Goal: Task Accomplishment & Management: Manage account settings

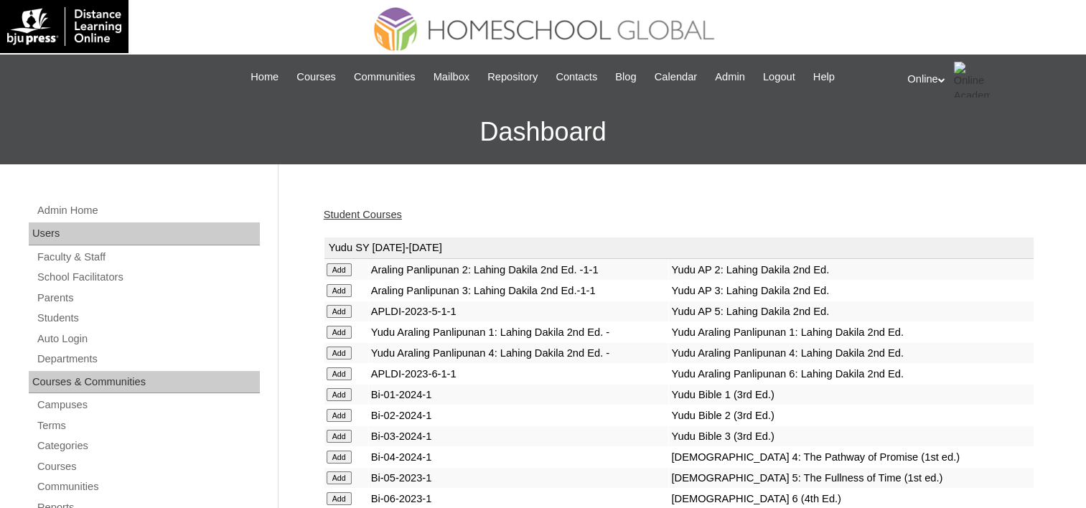
click at [60, 315] on link "Students" at bounding box center [148, 318] width 224 height 18
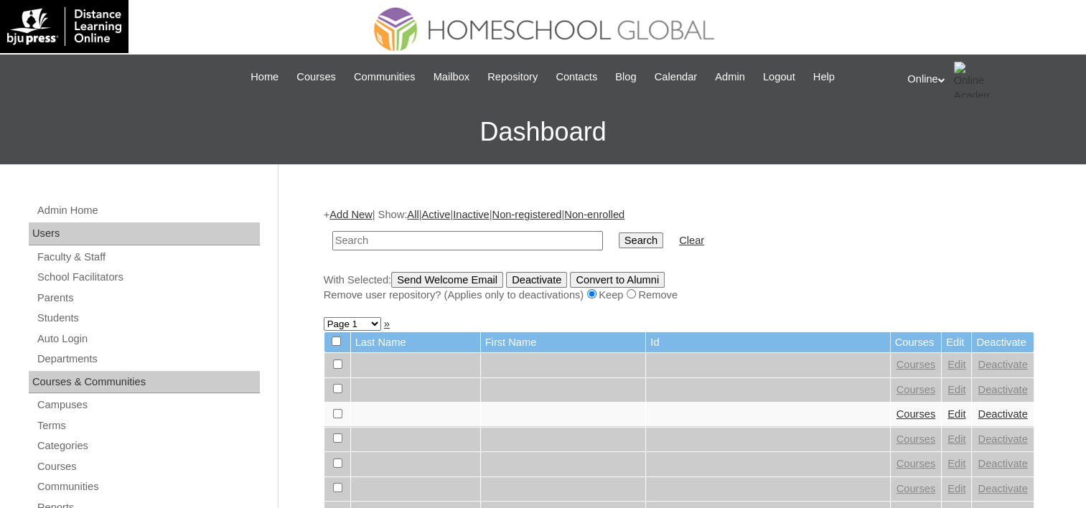
click at [376, 238] on input "text" at bounding box center [467, 240] width 271 height 19
type input "a"
type input "Kim Yonna"
click at [619, 233] on input "Search" at bounding box center [641, 241] width 45 height 16
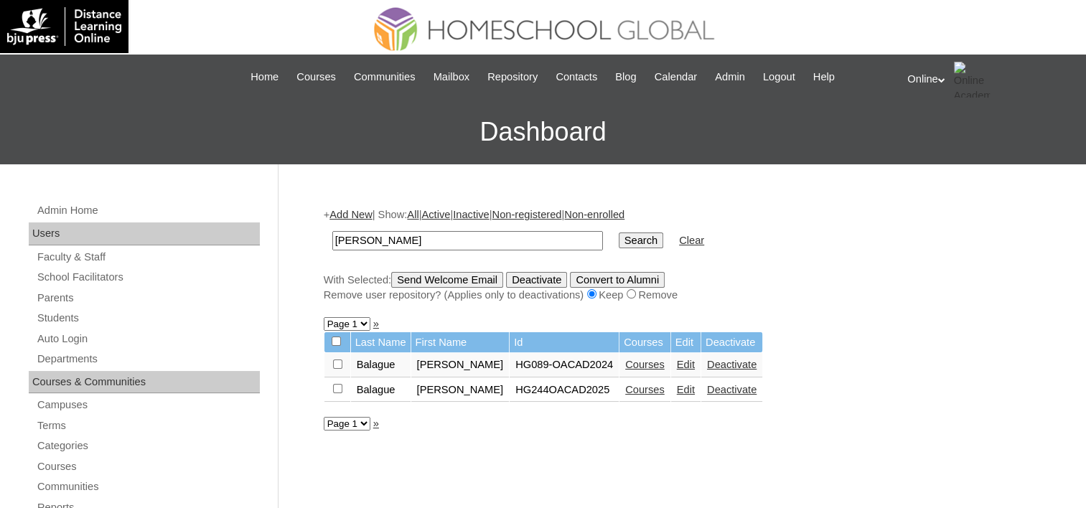
click at [625, 388] on link "Courses" at bounding box center [644, 389] width 39 height 11
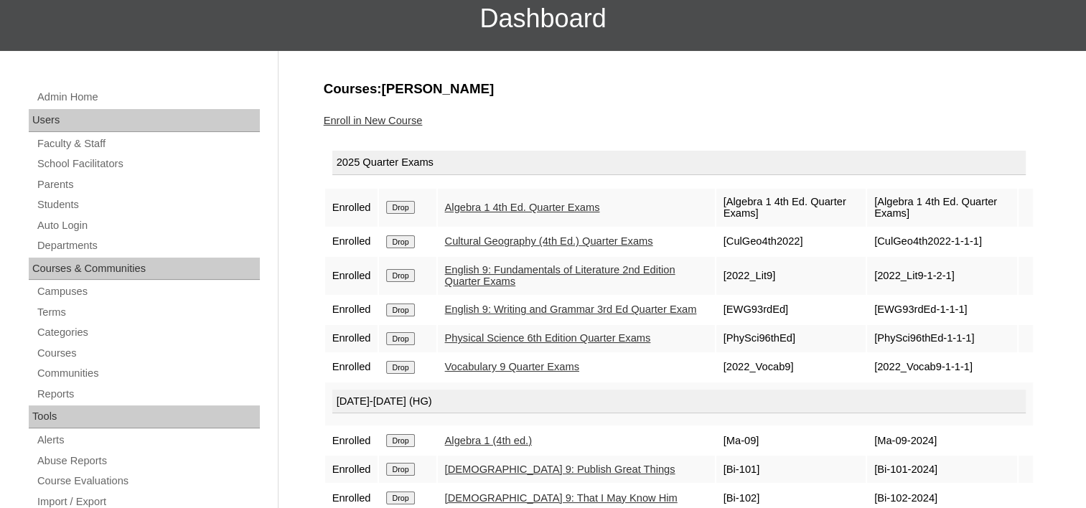
scroll to position [144, 0]
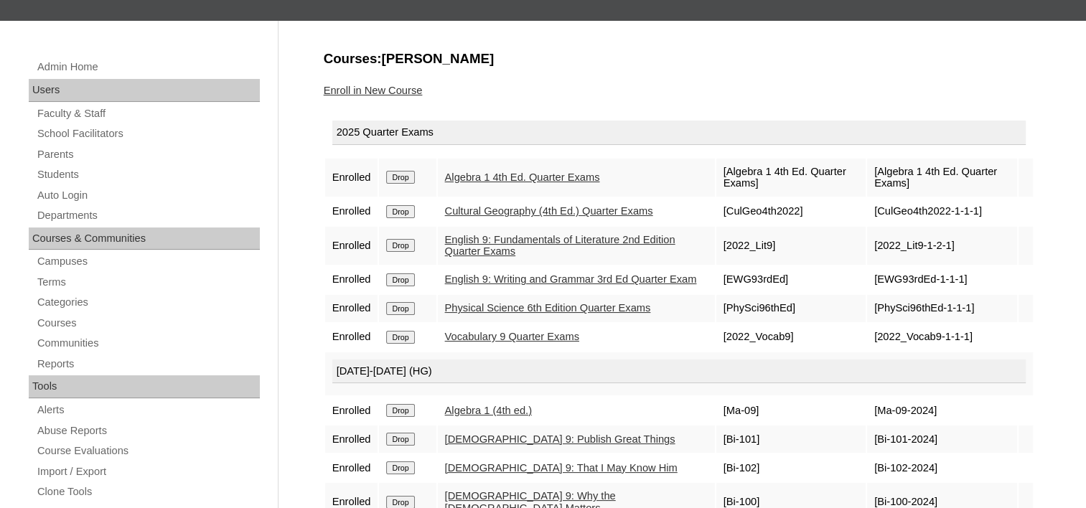
click at [404, 211] on input "Drop" at bounding box center [400, 211] width 28 height 13
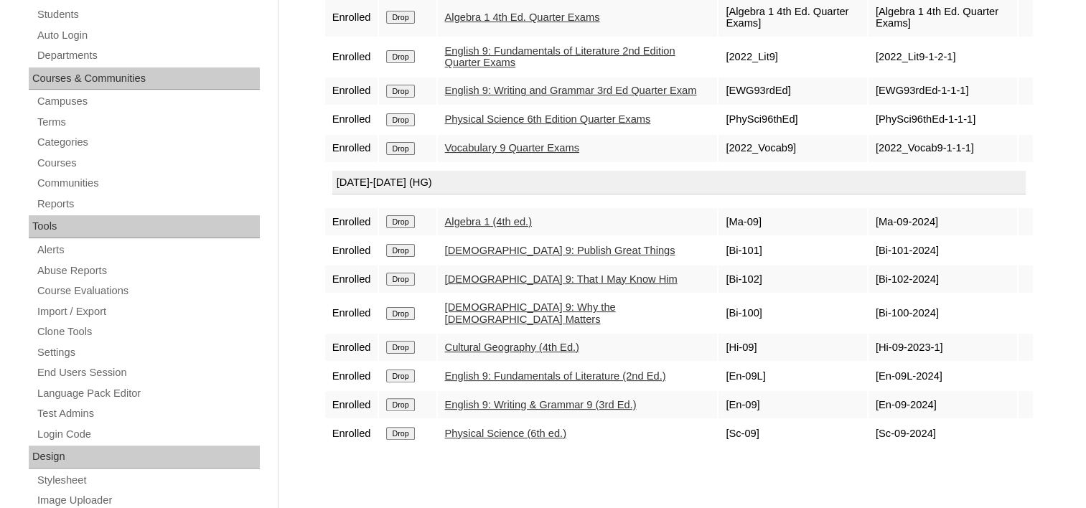
scroll to position [359, 0]
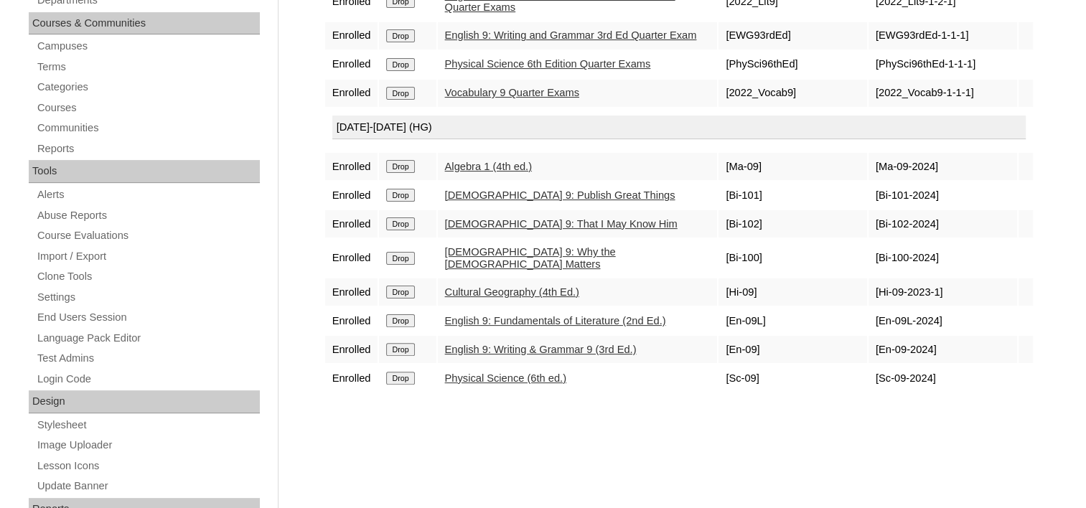
click at [402, 286] on input "Drop" at bounding box center [400, 292] width 28 height 13
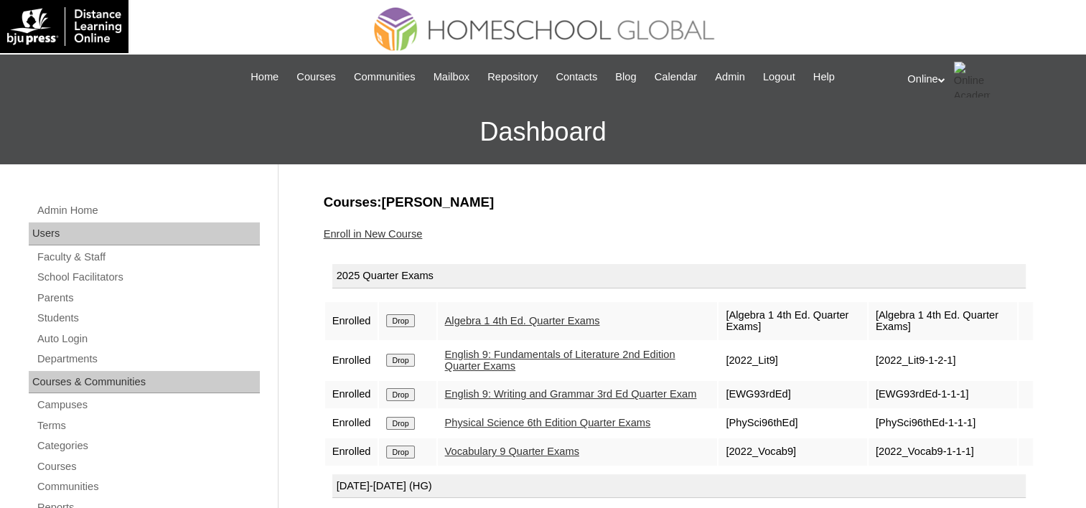
click at [392, 228] on link "Enroll in New Course" at bounding box center [373, 233] width 99 height 11
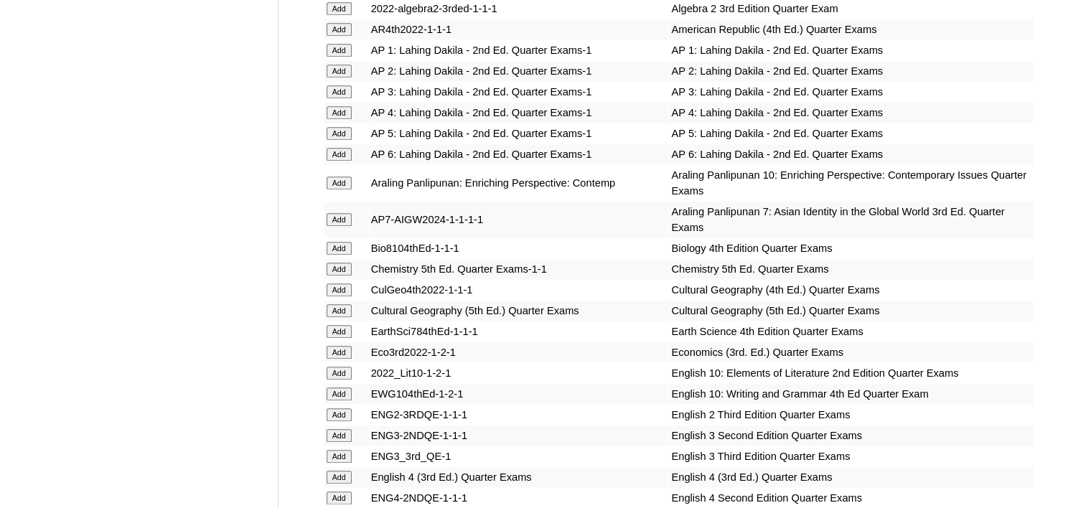
scroll to position [1580, 0]
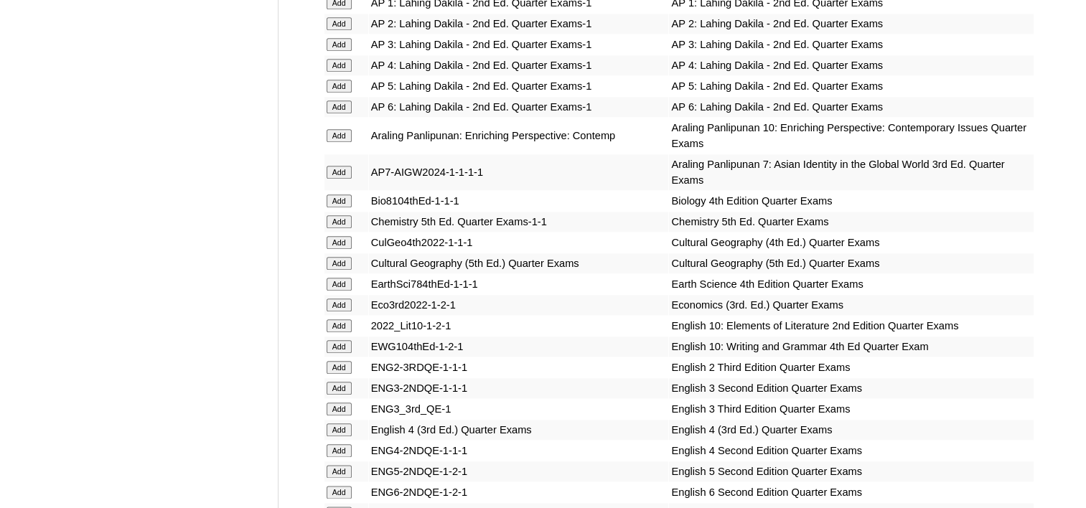
click at [336, 257] on input "Add" at bounding box center [339, 263] width 25 height 13
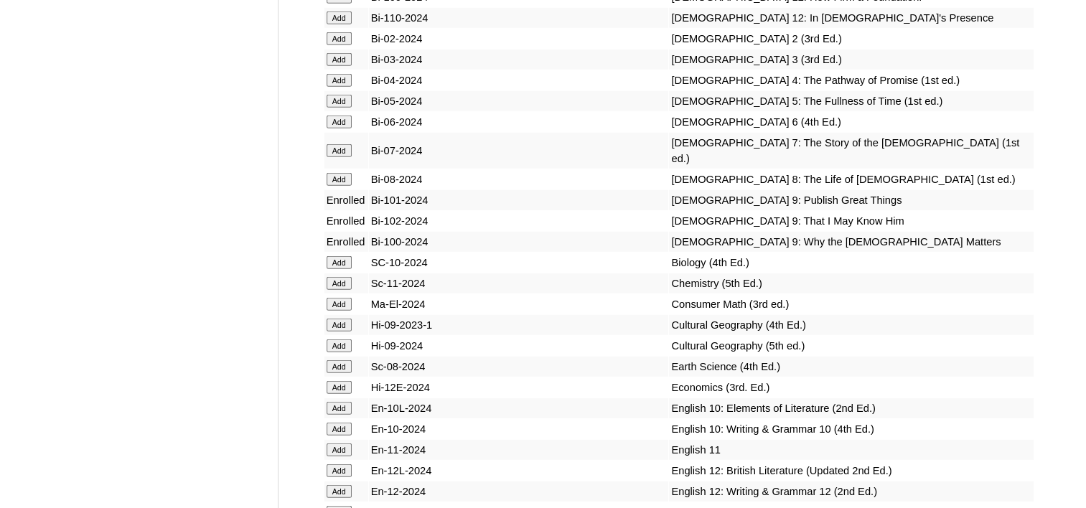
scroll to position [4093, 0]
click at [342, 338] on input "Add" at bounding box center [339, 344] width 25 height 13
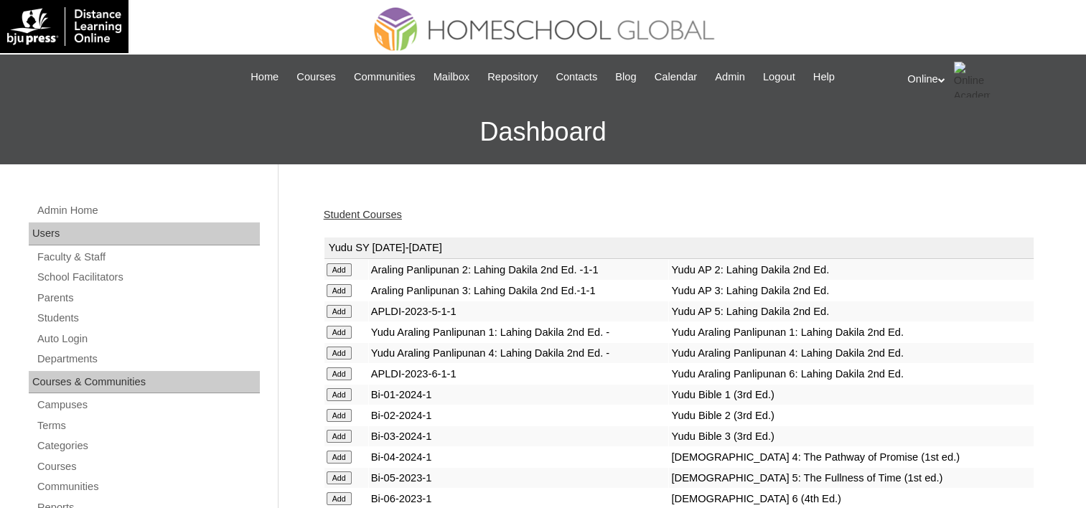
click at [348, 208] on div "Student Courses" at bounding box center [679, 215] width 711 height 15
click at [348, 212] on link "Student Courses" at bounding box center [363, 214] width 78 height 11
